Goal: Navigation & Orientation: Go to known website

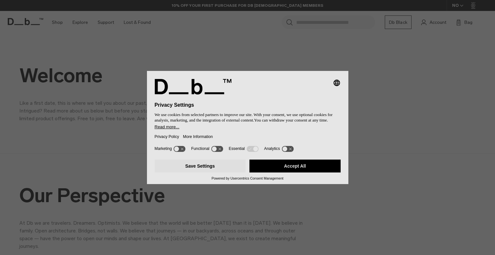
click at [287, 167] on button "Accept All" at bounding box center [295, 166] width 91 height 13
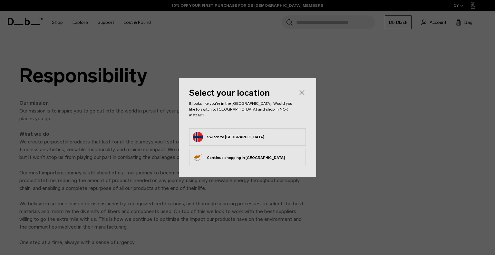
click at [287, 134] on form "Switch to [GEOGRAPHIC_DATA]" at bounding box center [248, 137] width 110 height 10
click at [220, 135] on button "Switch to [GEOGRAPHIC_DATA]" at bounding box center [229, 137] width 72 height 10
